Goal: Check status: Check status

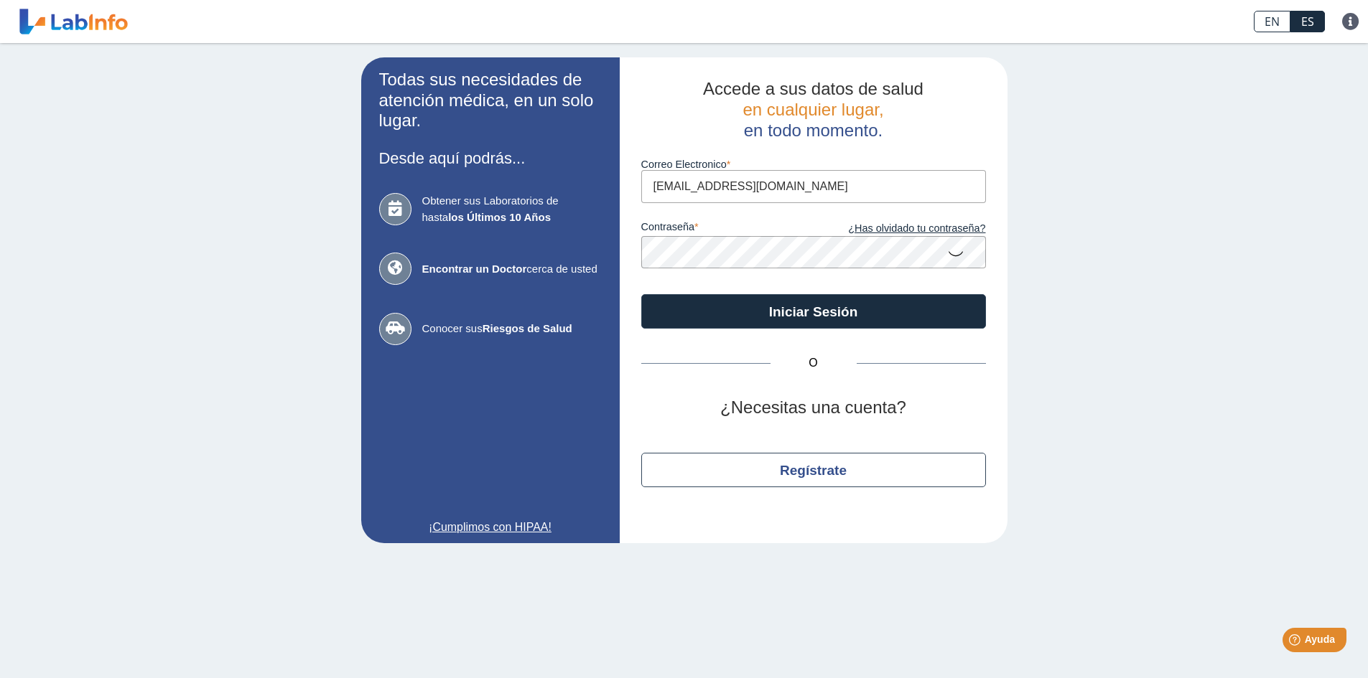
type input "[EMAIL_ADDRESS][DOMAIN_NAME]"
click at [953, 252] on icon at bounding box center [955, 253] width 17 height 28
click at [953, 252] on icon at bounding box center [955, 252] width 17 height 26
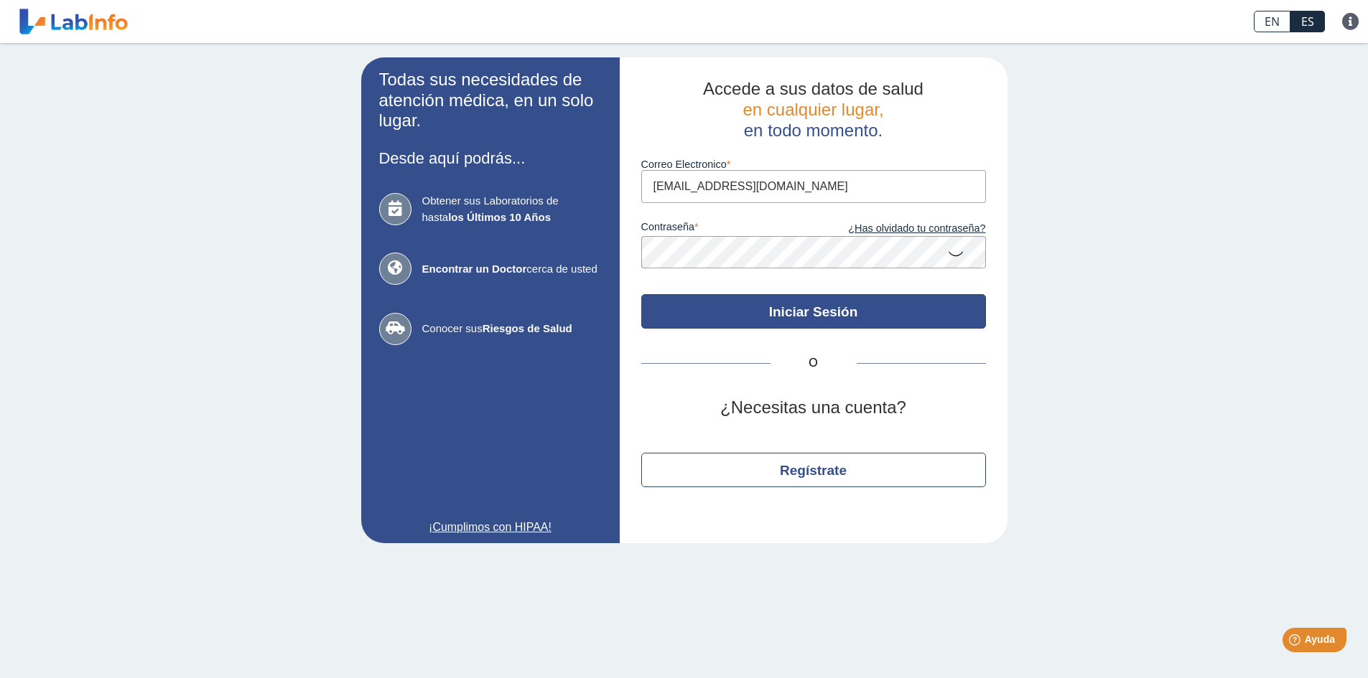
click at [867, 309] on button "Iniciar Sesión" at bounding box center [813, 311] width 345 height 34
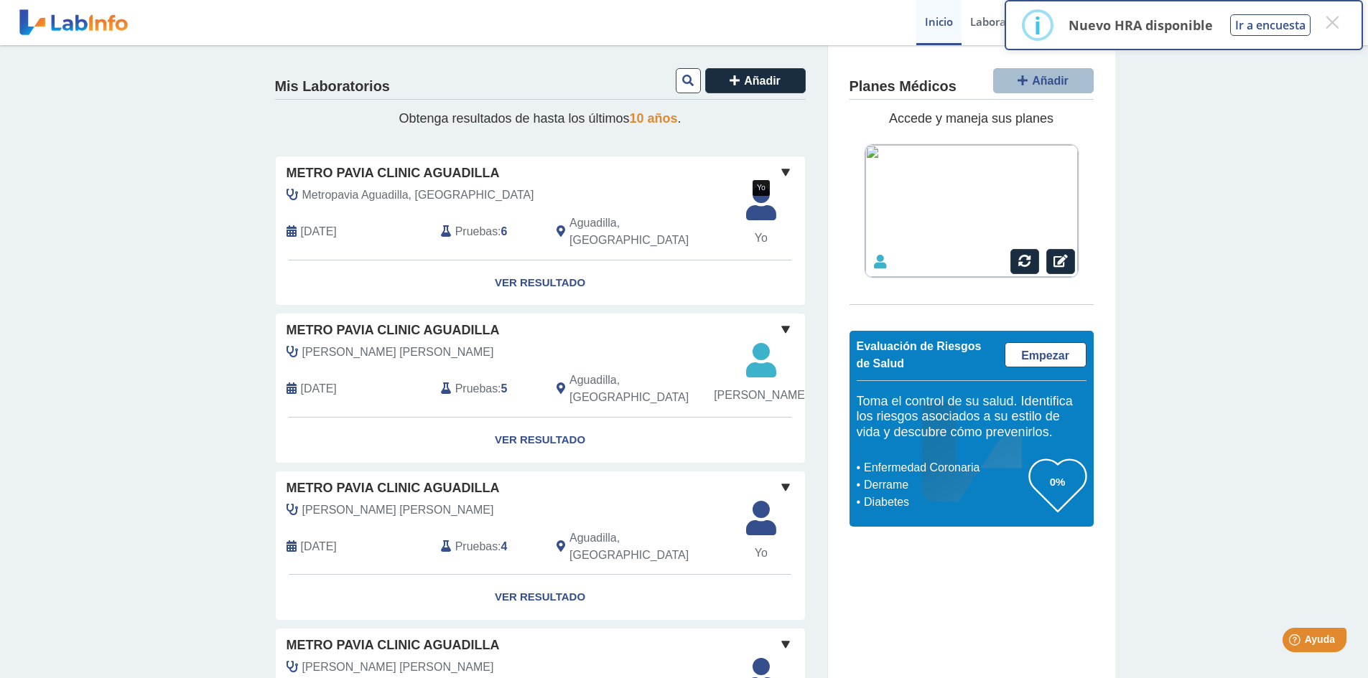
click at [749, 212] on icon at bounding box center [760, 208] width 47 height 43
click at [567, 265] on link "Ver Resultado" at bounding box center [540, 283] width 529 height 45
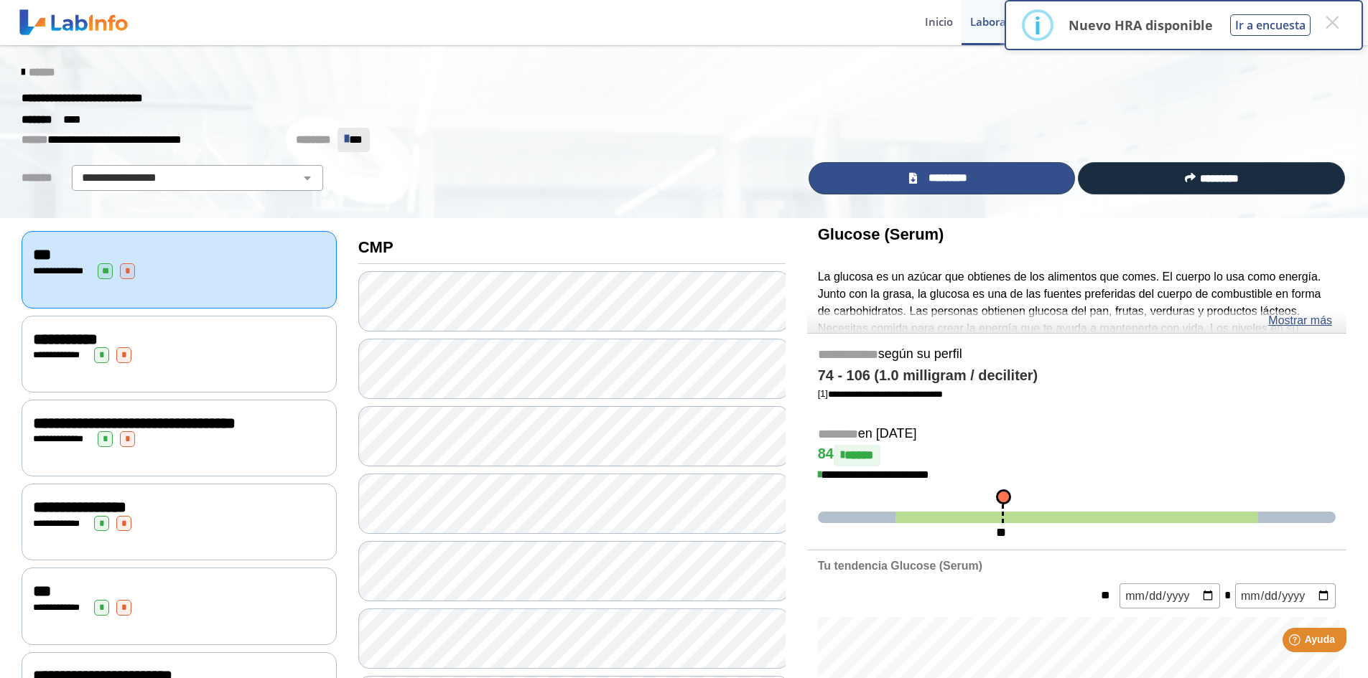
click at [989, 185] on link "*********" at bounding box center [941, 178] width 267 height 32
